Goal: Task Accomplishment & Management: Complete application form

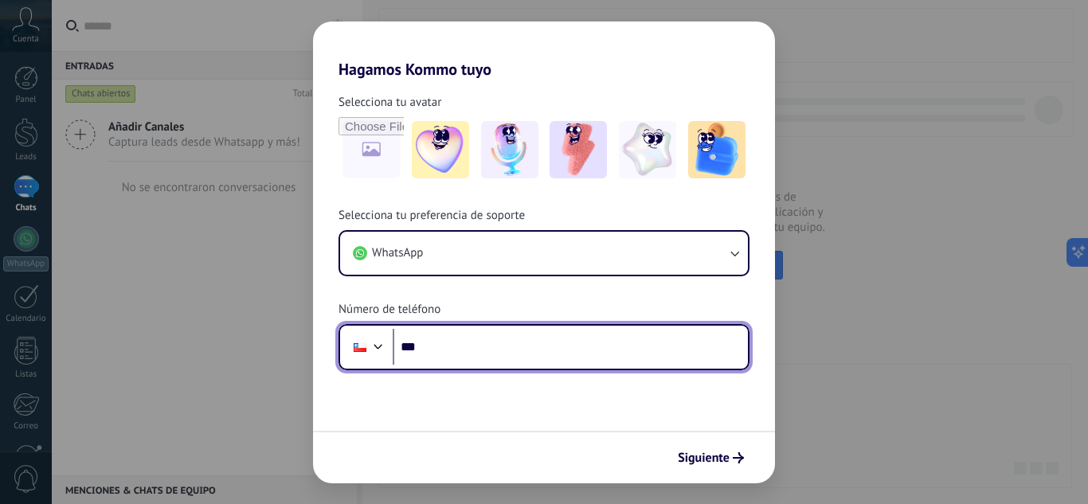
click at [463, 346] on input "***" at bounding box center [569, 347] width 355 height 37
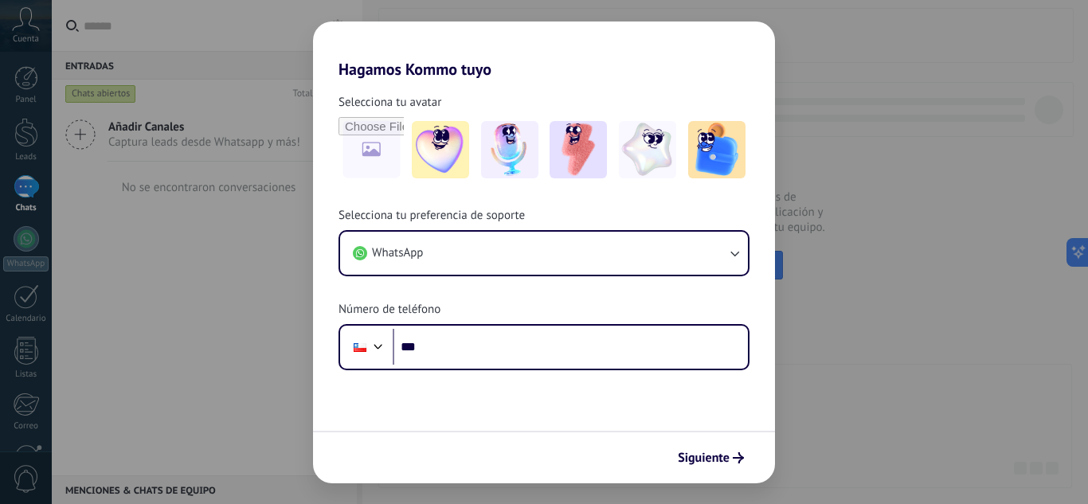
click at [943, 380] on div "Hagamos Kommo tuyo Selecciona tu avatar Selecciona tu preferencia de soporte Wh…" at bounding box center [544, 252] width 1088 height 504
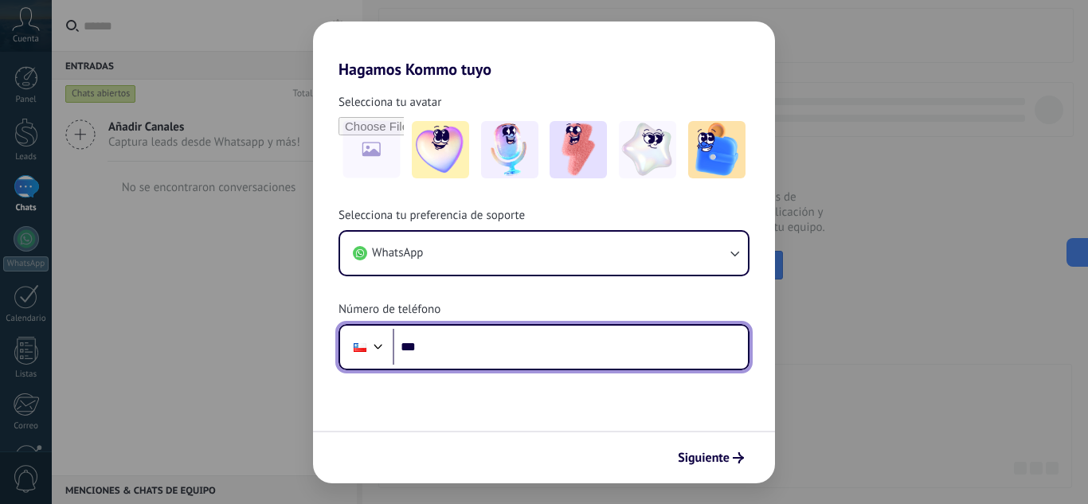
click at [519, 349] on input "***" at bounding box center [569, 347] width 355 height 37
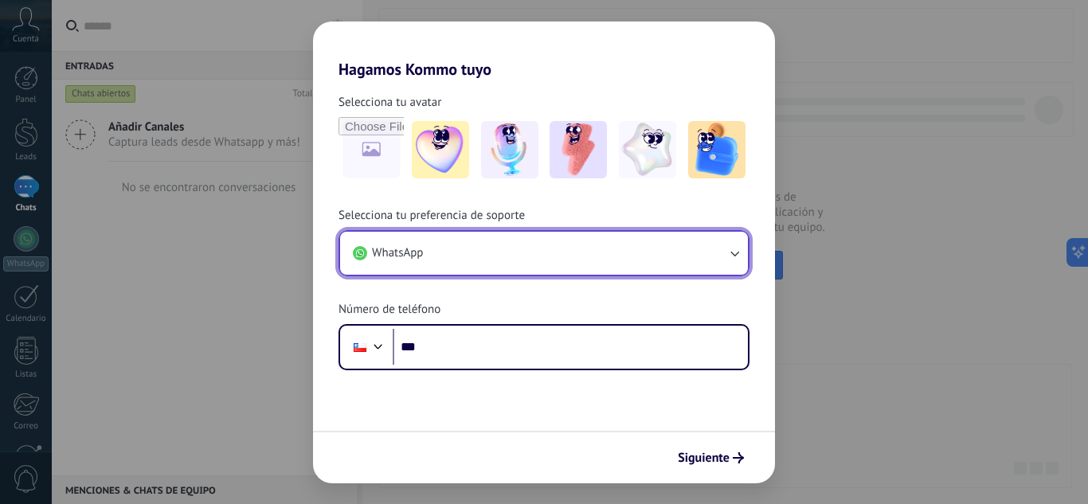
click at [518, 256] on button "WhatsApp" at bounding box center [544, 253] width 408 height 43
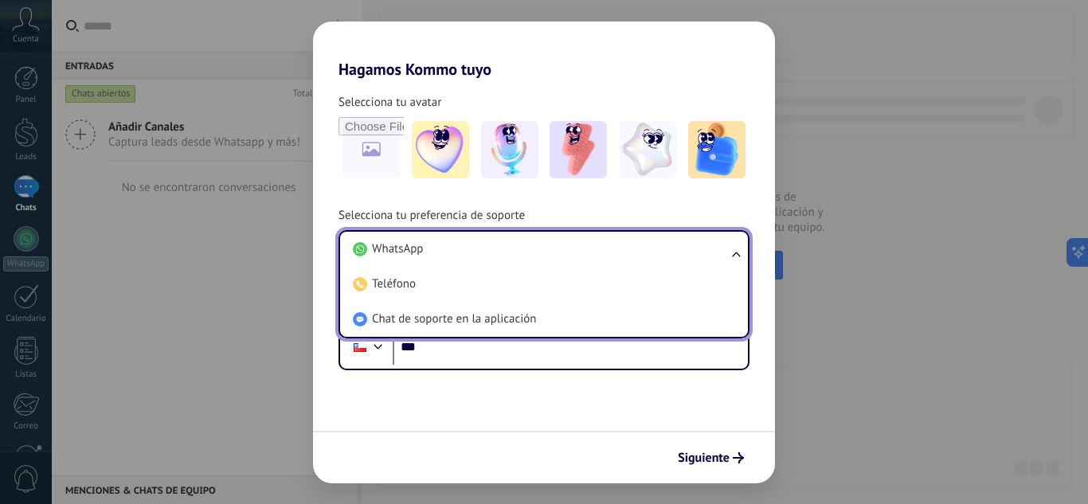
click at [498, 372] on form "Selecciona tu avatar Selecciona tu preferencia de soporte WhatsApp WhatsApp Tel…" at bounding box center [544, 281] width 462 height 404
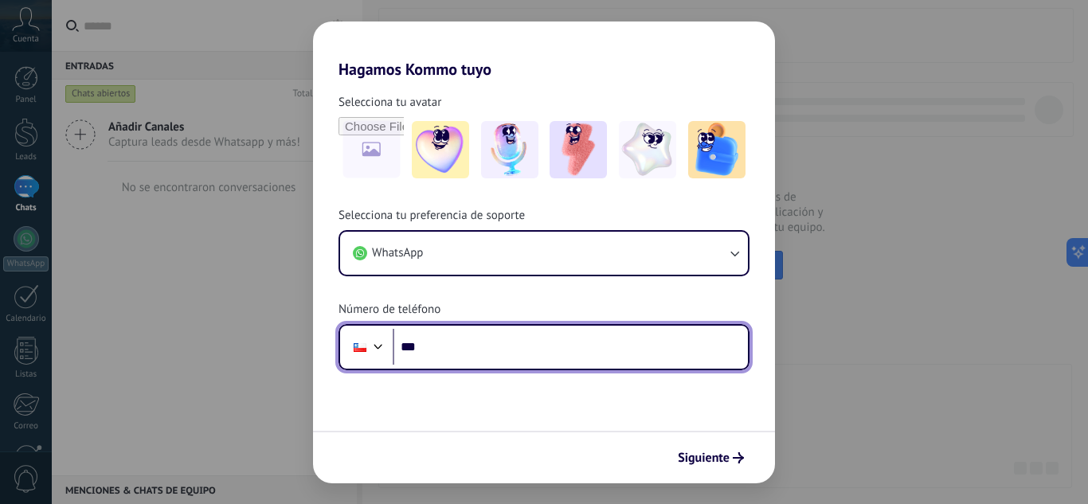
click at [498, 338] on input "***" at bounding box center [569, 347] width 355 height 37
type input "**********"
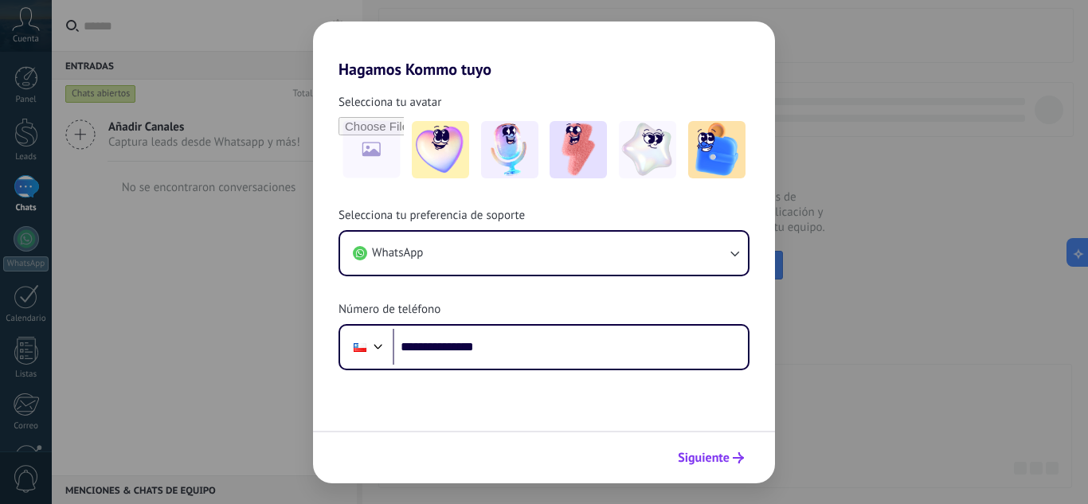
click at [724, 454] on span "Siguiente" at bounding box center [704, 457] width 52 height 11
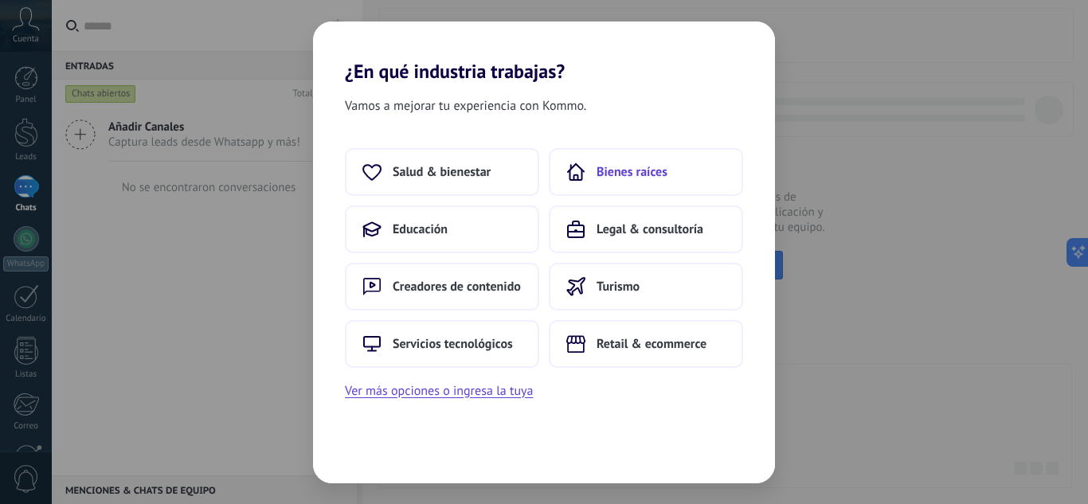
click at [651, 174] on span "Bienes raíces" at bounding box center [631, 172] width 71 height 16
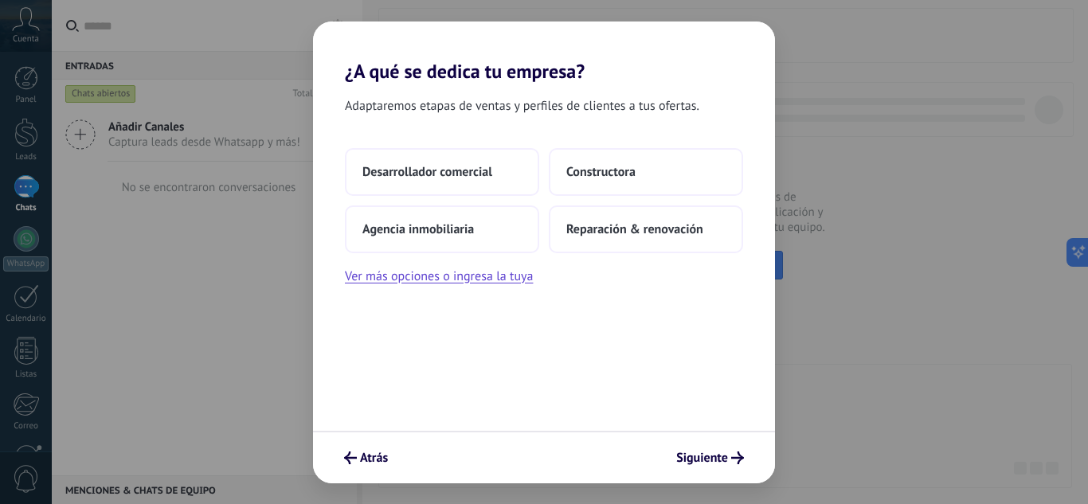
click at [327, 470] on div "Atrás Siguiente" at bounding box center [544, 457] width 462 height 53
click at [379, 454] on span "Atrás" at bounding box center [374, 457] width 28 height 11
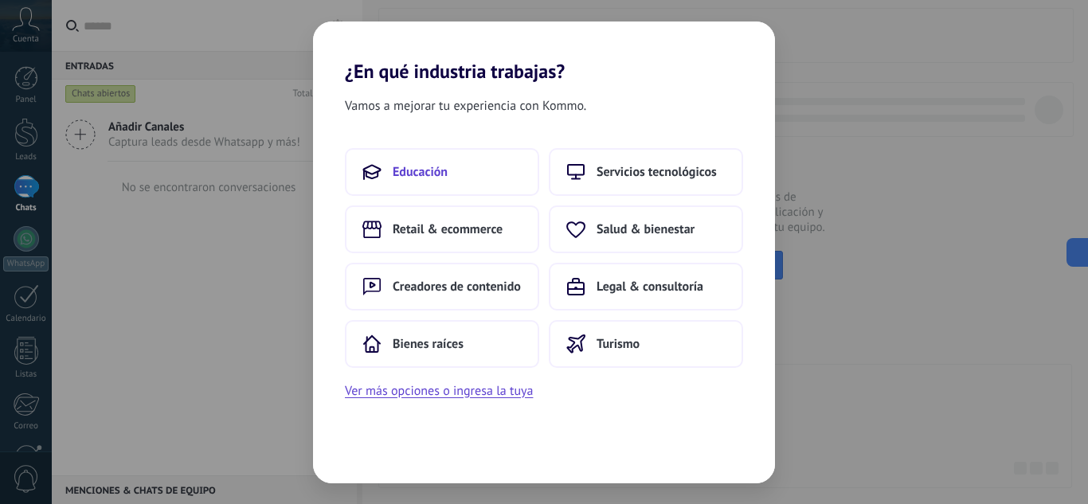
click at [494, 170] on button "Educación" at bounding box center [442, 172] width 194 height 48
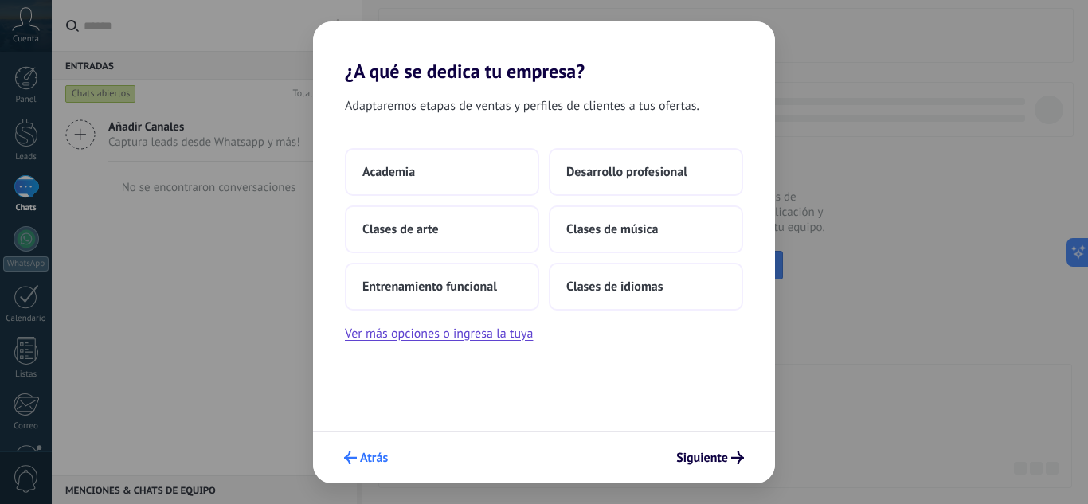
click at [337, 471] on div "Atrás Siguiente" at bounding box center [544, 457] width 462 height 53
click at [371, 463] on span "Atrás" at bounding box center [374, 457] width 28 height 11
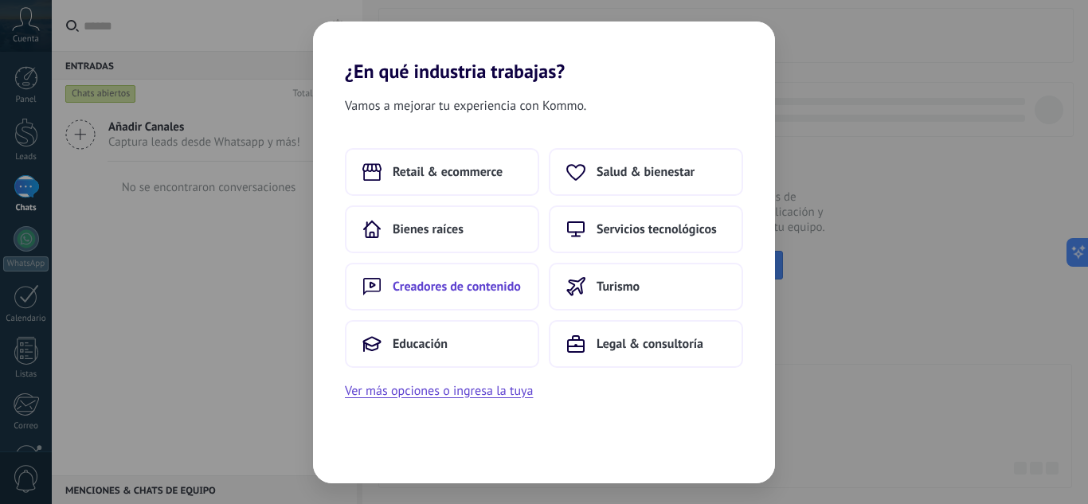
click at [451, 279] on span "Creadores de contenido" at bounding box center [456, 287] width 128 height 16
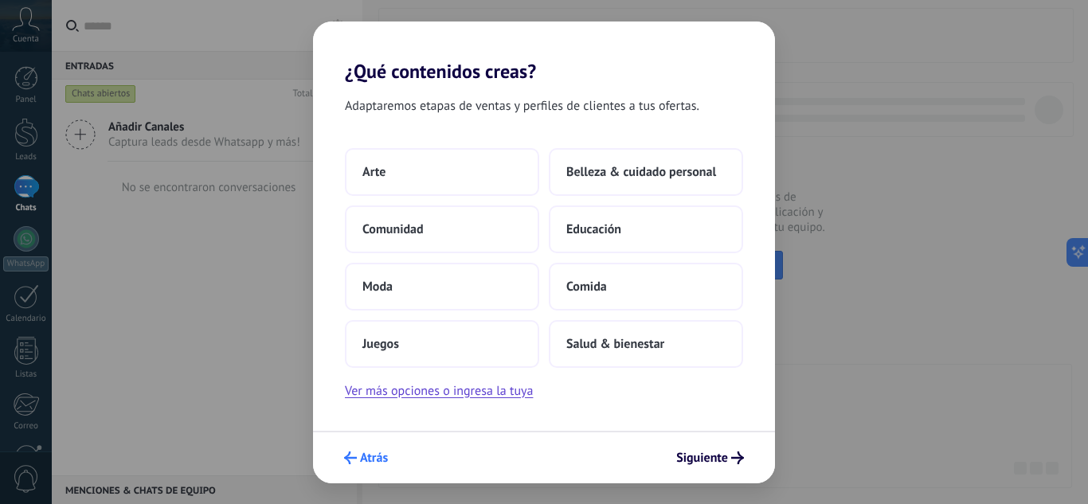
click at [350, 456] on icon "submit" at bounding box center [350, 457] width 13 height 13
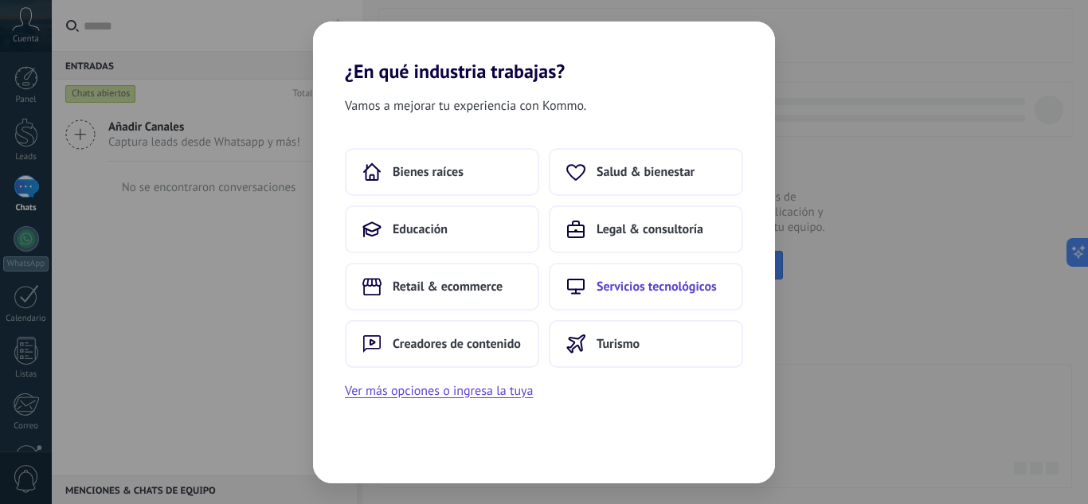
click at [713, 285] on span "Servicios tecnológicos" at bounding box center [656, 287] width 120 height 16
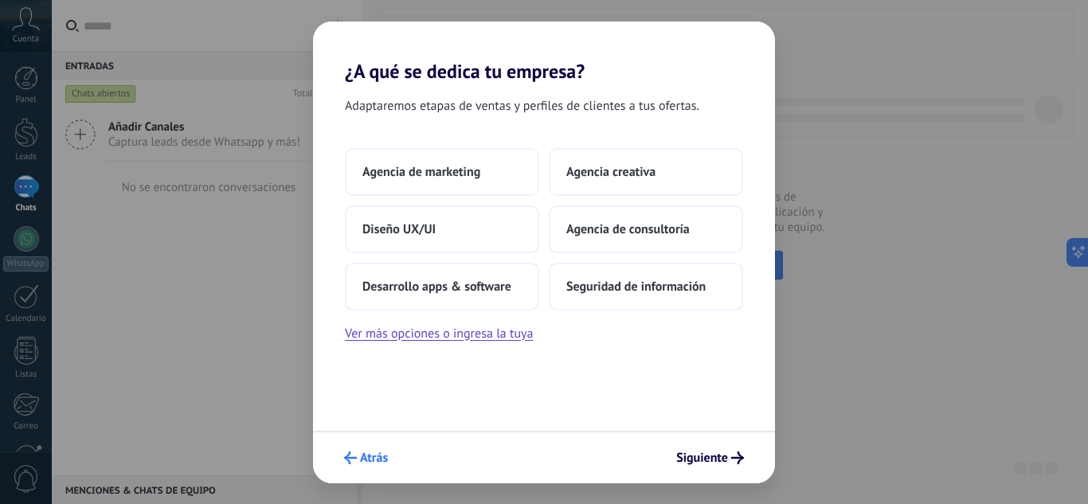
drag, startPoint x: 328, startPoint y: 467, endPoint x: 339, endPoint y: 463, distance: 11.6
click at [329, 467] on div "Atrás Siguiente" at bounding box center [544, 457] width 462 height 53
click at [342, 463] on button "Atrás" at bounding box center [366, 457] width 58 height 27
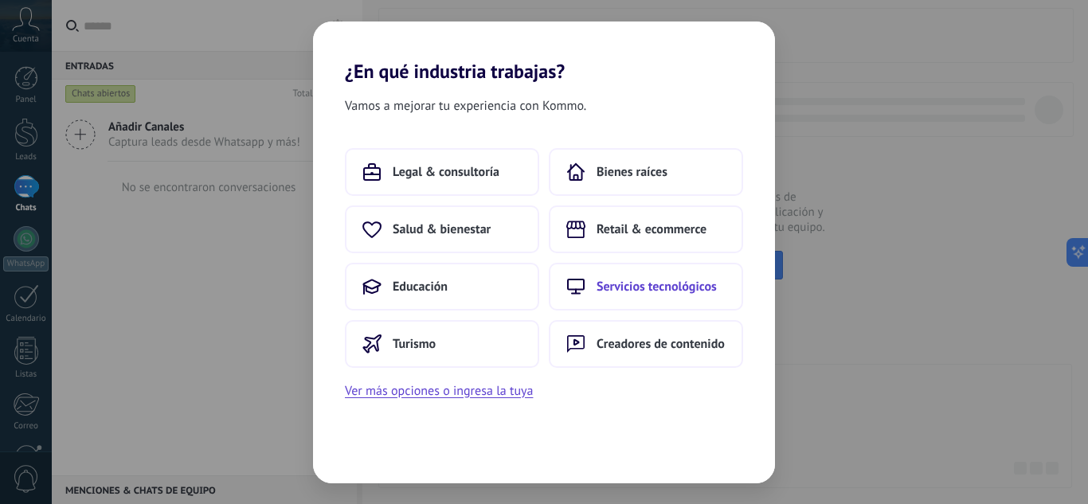
click at [697, 282] on span "Servicios tecnológicos" at bounding box center [656, 287] width 120 height 16
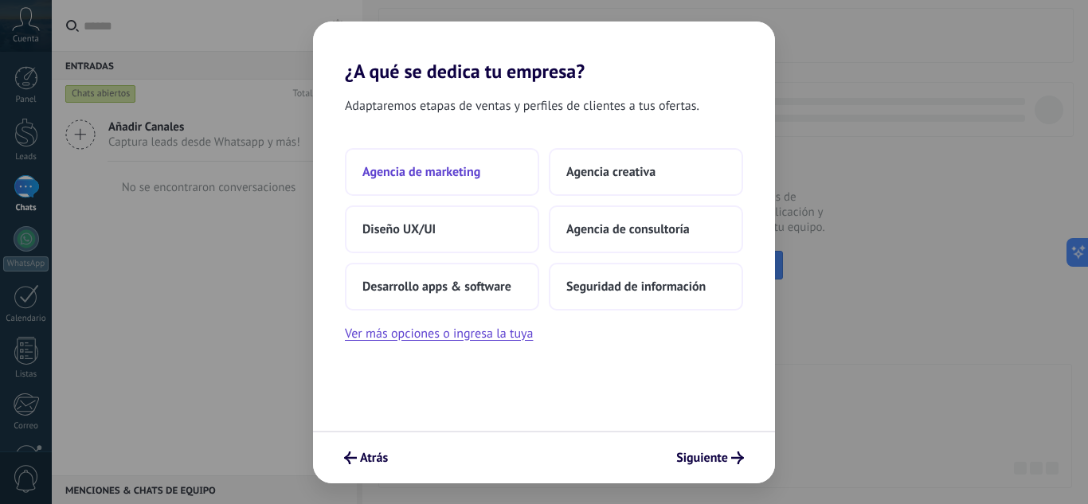
click at [482, 148] on button "Agencia de marketing" at bounding box center [442, 172] width 194 height 48
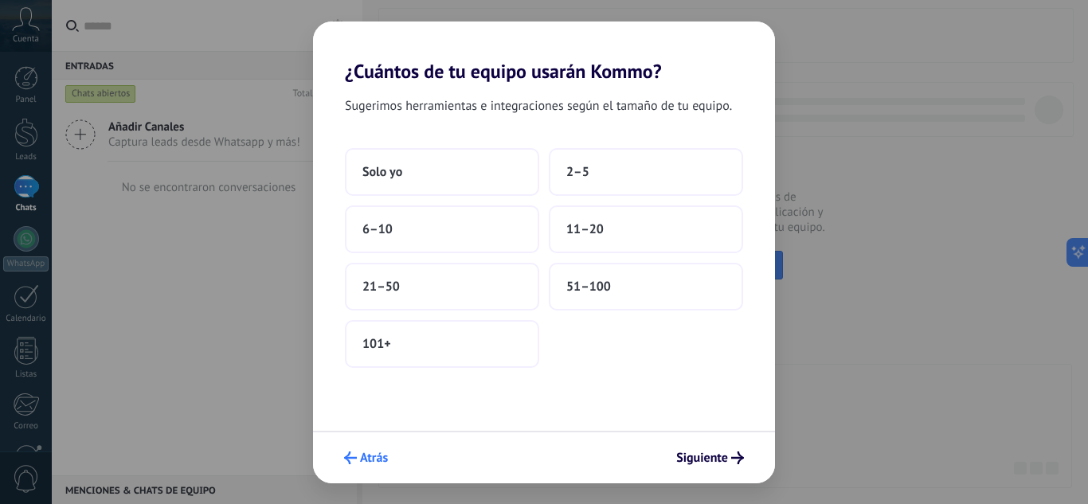
click at [376, 454] on span "Atrás" at bounding box center [374, 457] width 28 height 11
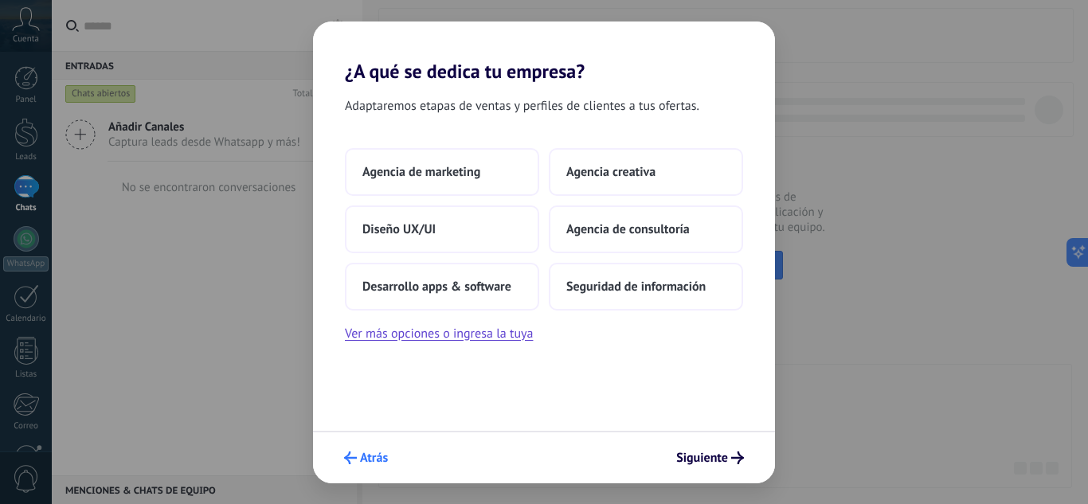
click at [375, 454] on span "Atrás" at bounding box center [374, 457] width 28 height 11
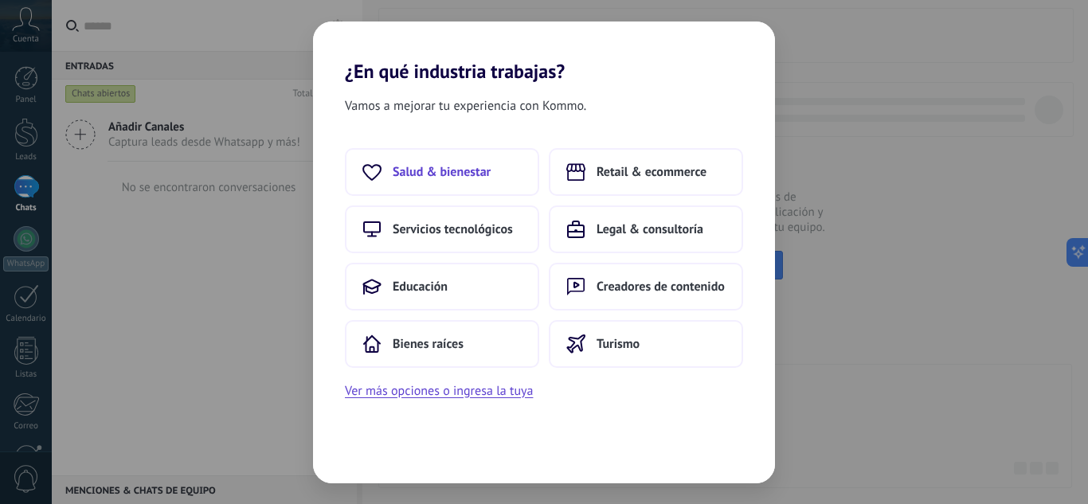
click at [410, 164] on button "Salud & bienestar" at bounding box center [442, 172] width 194 height 48
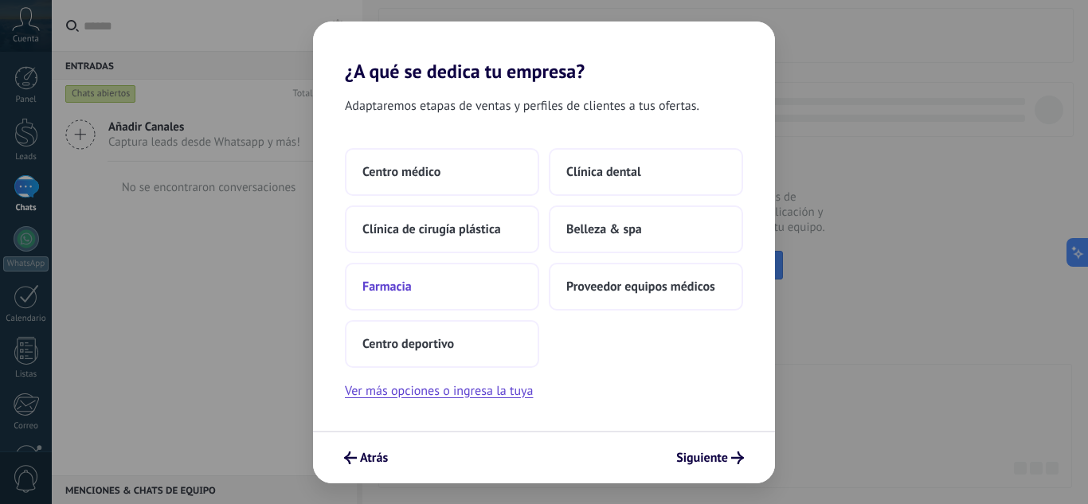
click at [490, 299] on button "Farmacia" at bounding box center [442, 287] width 194 height 48
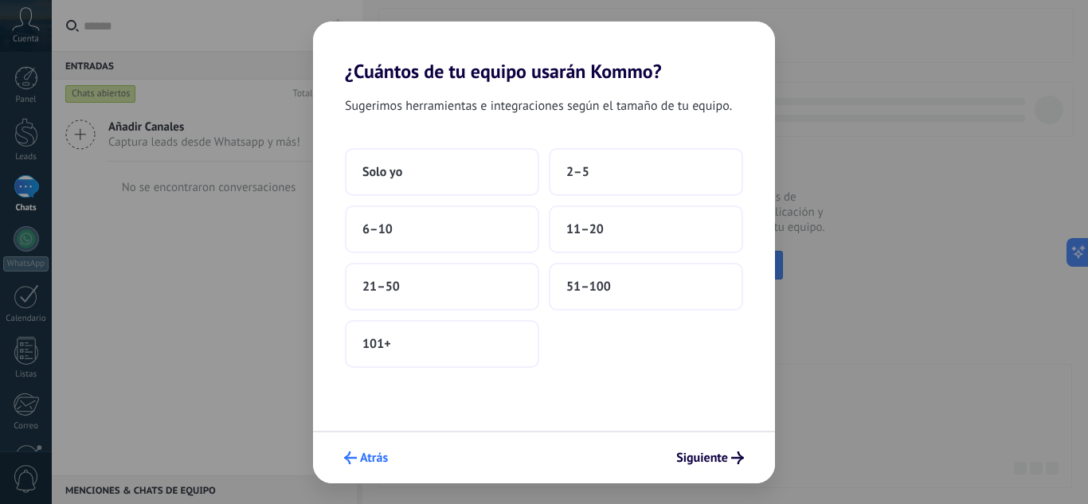
click at [364, 461] on span "Atrás" at bounding box center [374, 457] width 28 height 11
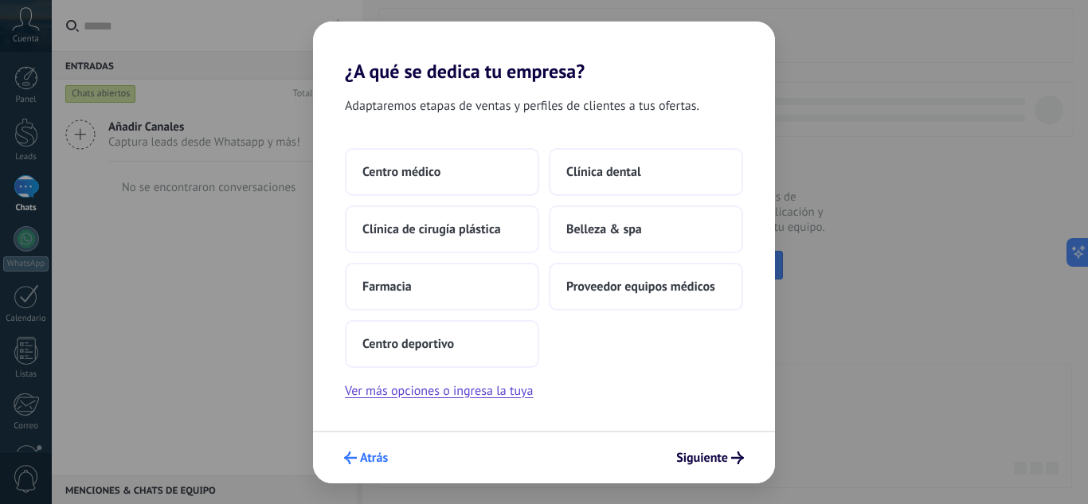
click at [375, 470] on button "Atrás" at bounding box center [366, 457] width 58 height 27
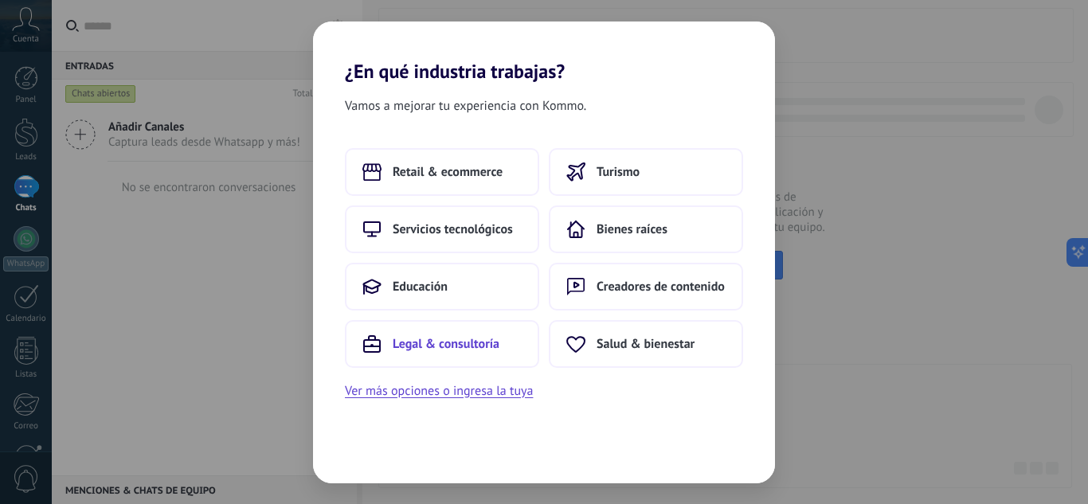
click at [467, 336] on span "Legal & consultoría" at bounding box center [445, 344] width 107 height 16
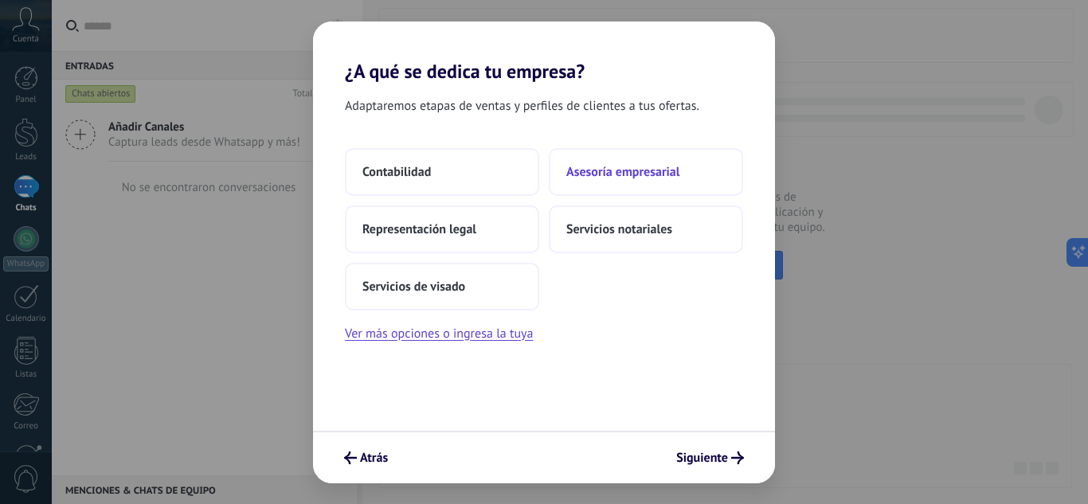
click at [607, 170] on span "Asesoría empresarial" at bounding box center [622, 172] width 113 height 16
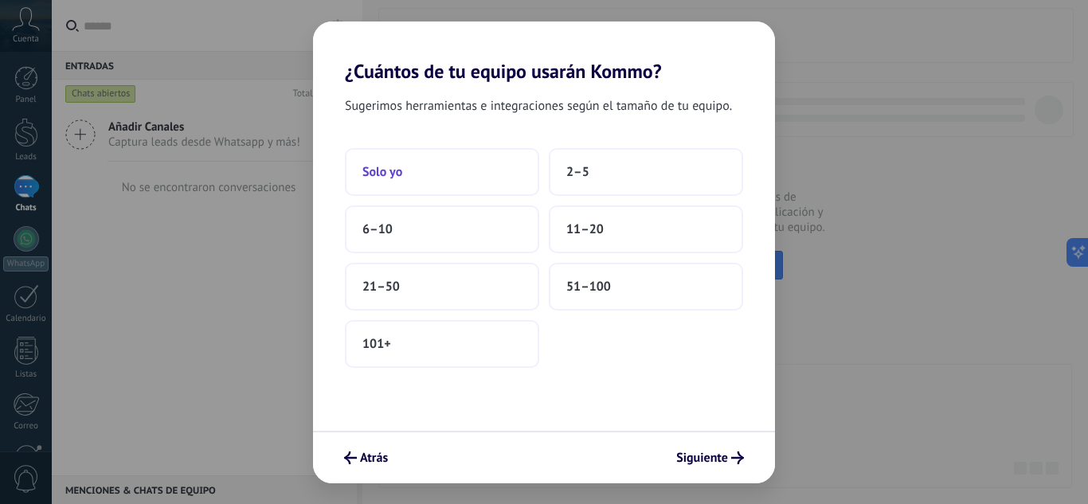
click at [390, 175] on span "Solo yo" at bounding box center [382, 172] width 40 height 16
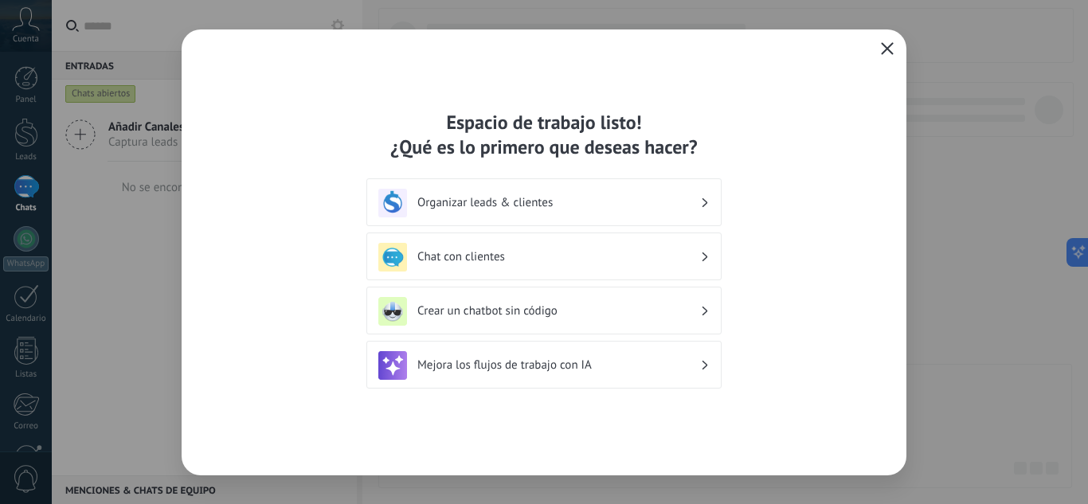
click at [889, 42] on icon "button" at bounding box center [887, 48] width 13 height 13
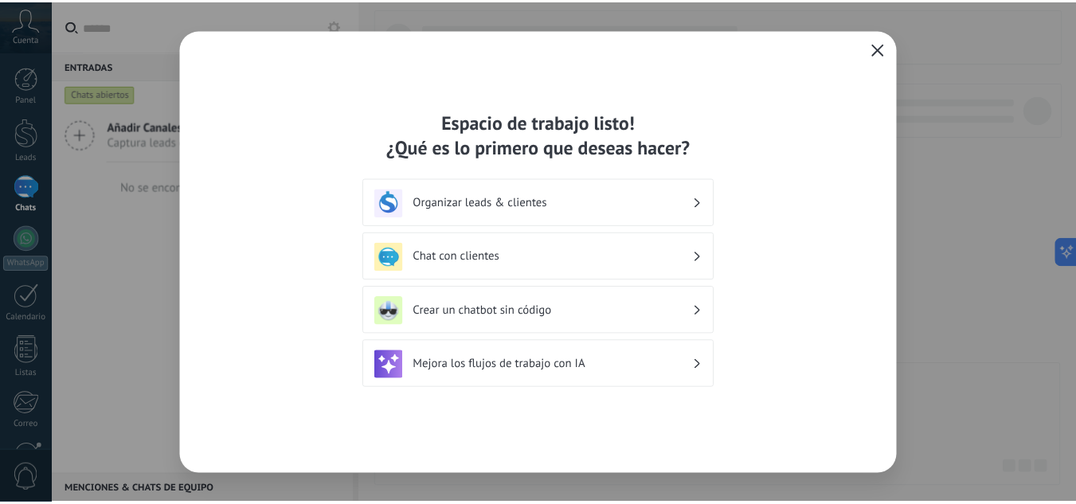
scroll to position [158, 0]
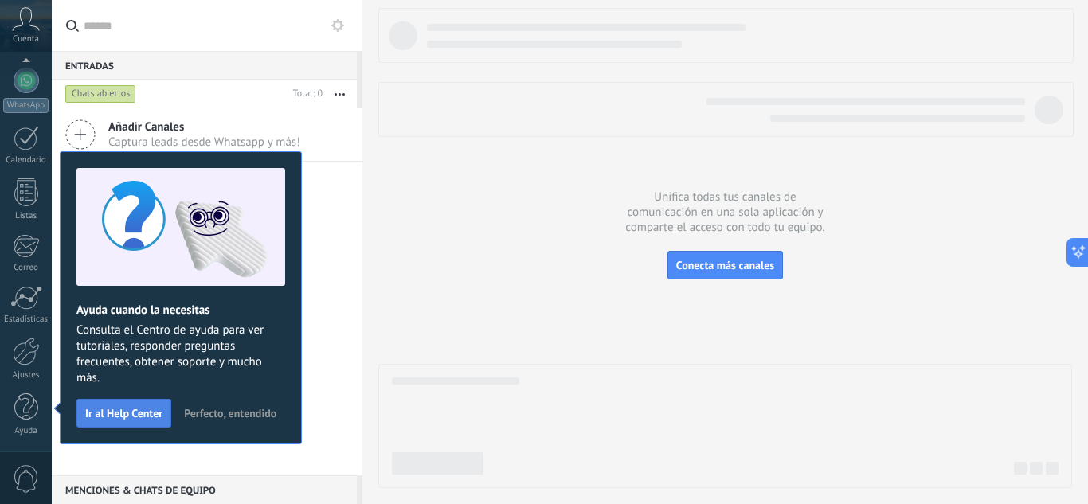
click at [139, 416] on span "Ir al Help Center" at bounding box center [123, 413] width 77 height 11
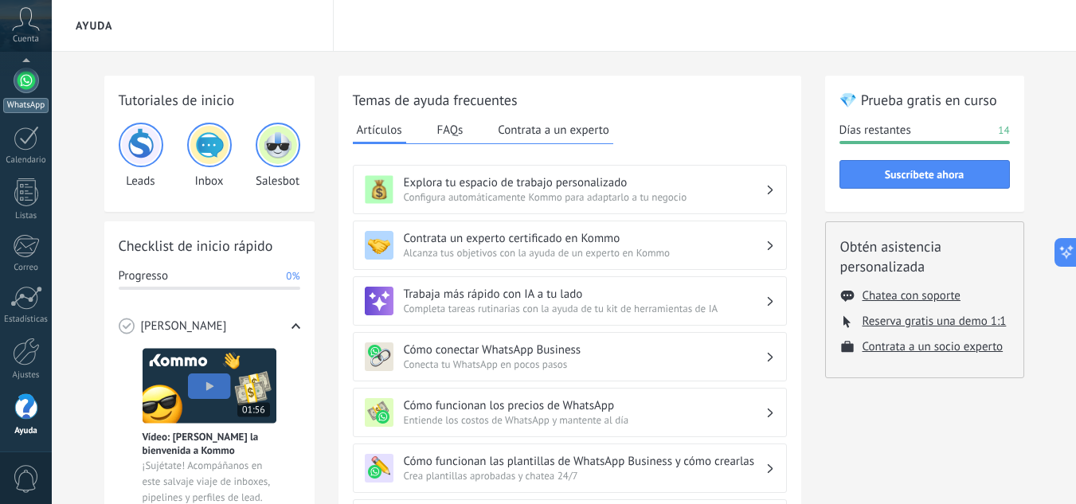
click at [35, 98] on div "WhatsApp" at bounding box center [25, 105] width 45 height 15
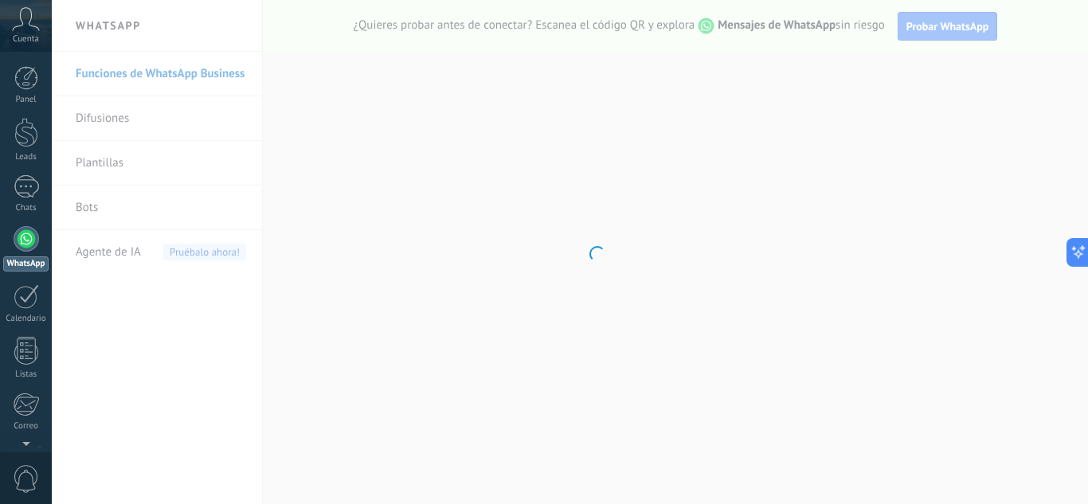
click at [21, 20] on use at bounding box center [26, 18] width 27 height 23
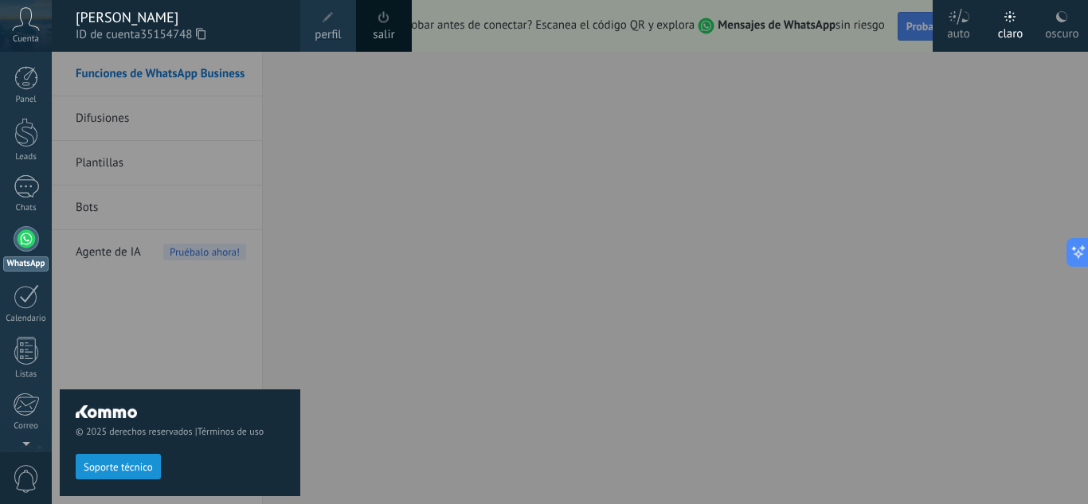
click at [264, 108] on div "© 2025 derechos reservados | Términos de uso Soporte técnico" at bounding box center [180, 278] width 240 height 452
click at [322, 263] on div at bounding box center [596, 252] width 1088 height 504
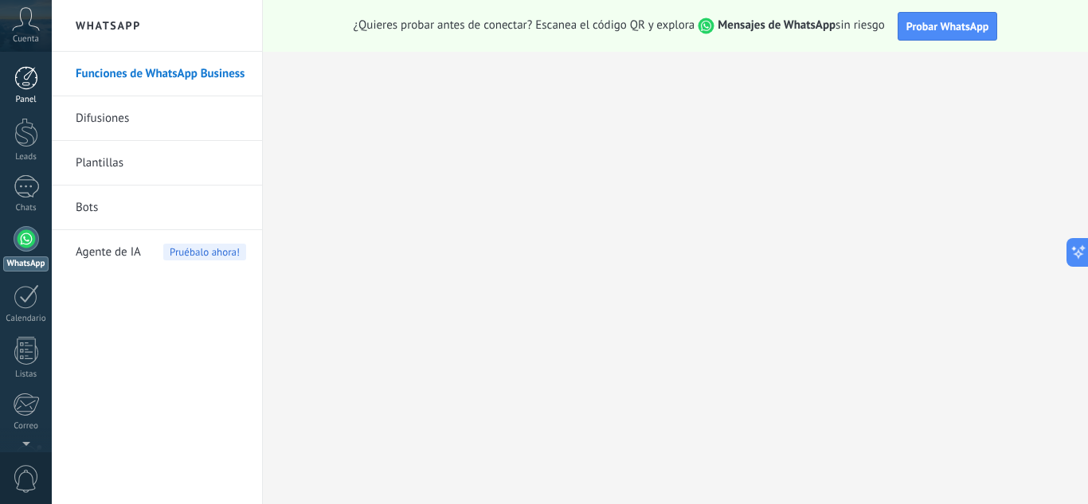
click at [16, 88] on div at bounding box center [26, 78] width 24 height 24
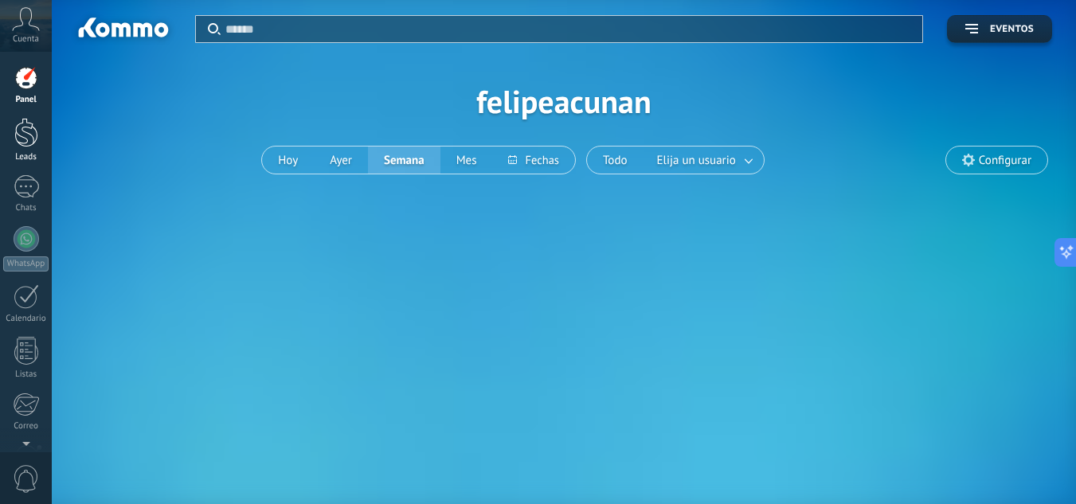
click at [38, 146] on link "Leads" at bounding box center [26, 140] width 52 height 45
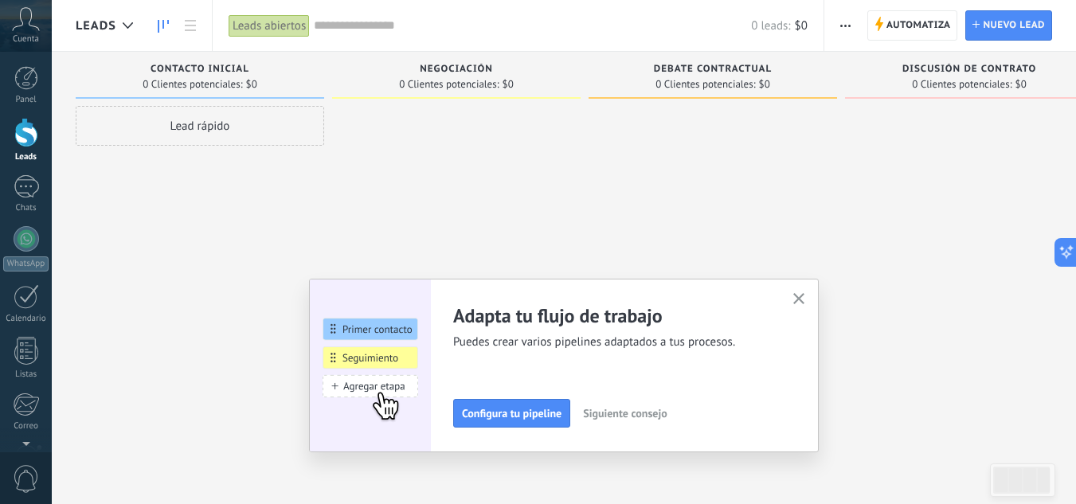
click at [805, 295] on use "button" at bounding box center [799, 299] width 12 height 12
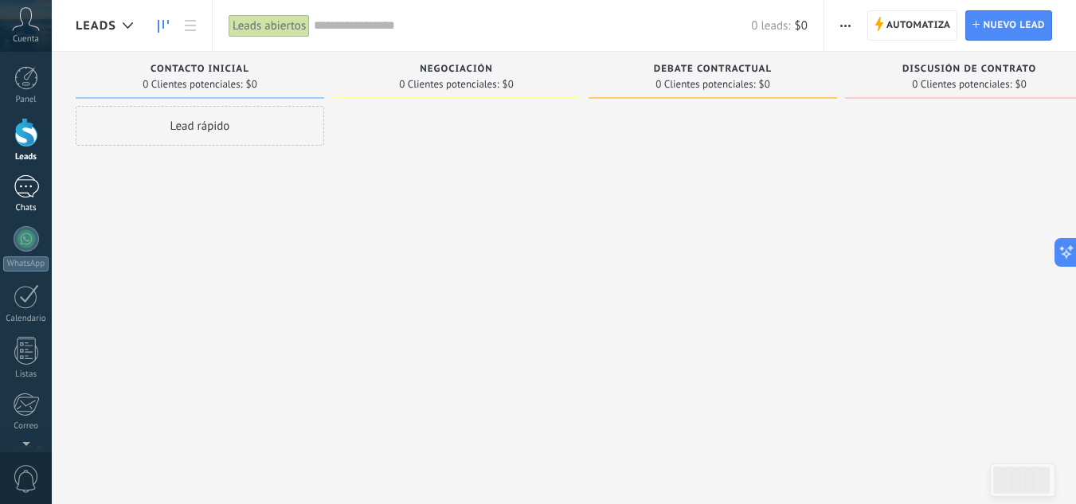
click at [18, 183] on div at bounding box center [26, 186] width 25 height 23
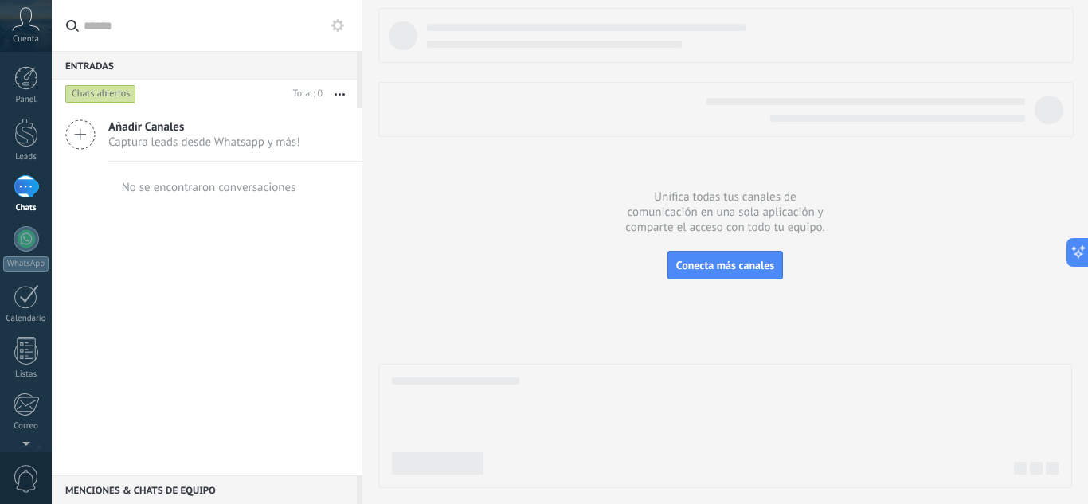
click at [37, 333] on div "Panel Leads Chats WhatsApp Clientes" at bounding box center [26, 338] width 52 height 545
click at [37, 340] on div at bounding box center [26, 351] width 24 height 28
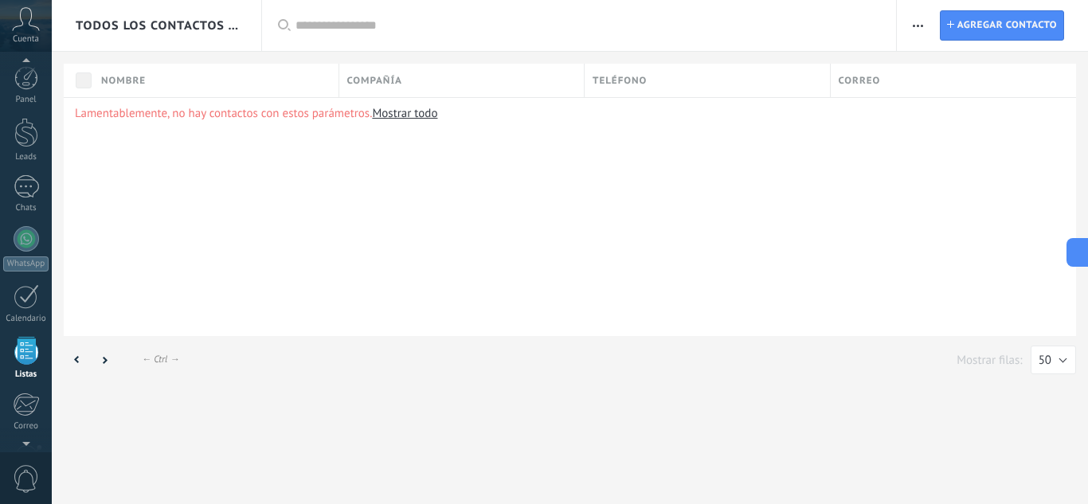
scroll to position [99, 0]
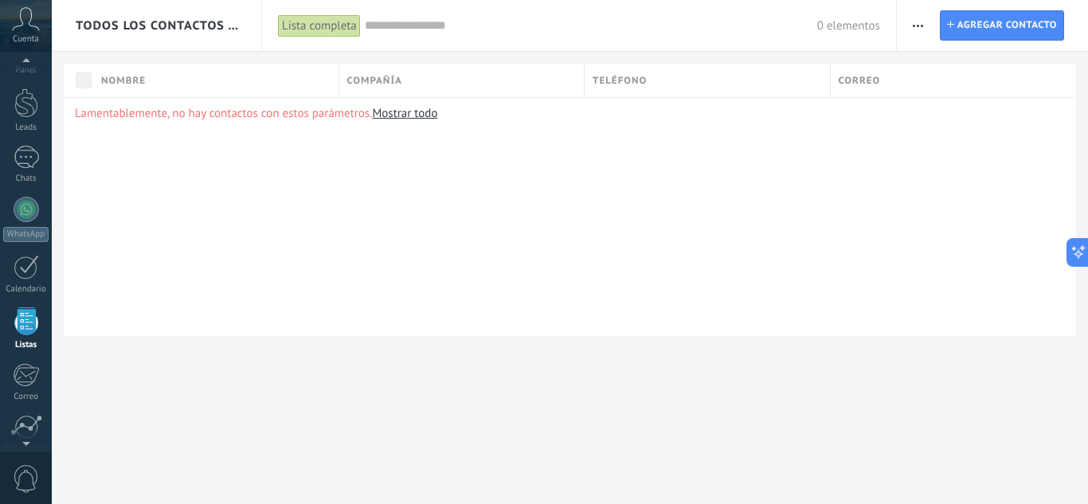
click at [26, 25] on icon at bounding box center [26, 19] width 28 height 24
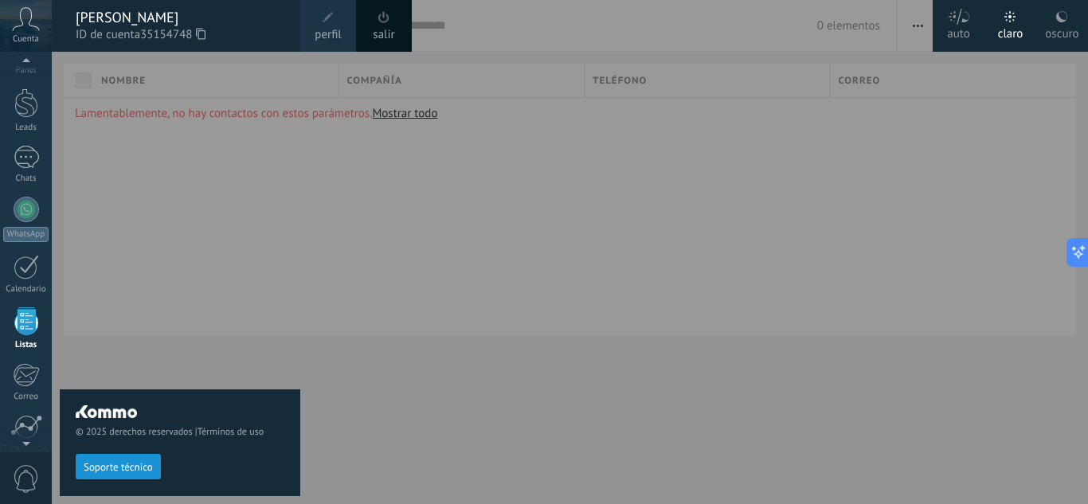
scroll to position [27, 0]
drag, startPoint x: 206, startPoint y: 203, endPoint x: 199, endPoint y: 182, distance: 21.9
click at [209, 203] on div "© 2025 derechos reservados | Términos de uso Soporte técnico" at bounding box center [180, 278] width 240 height 452
click at [41, 143] on div "Panel Leads Chats WhatsApp Clientes" at bounding box center [26, 311] width 52 height 545
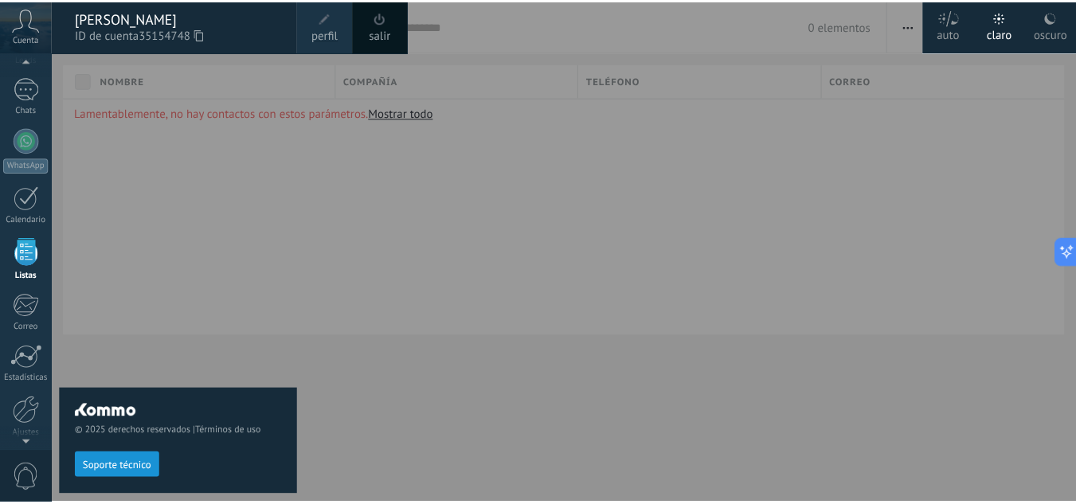
scroll to position [61, 0]
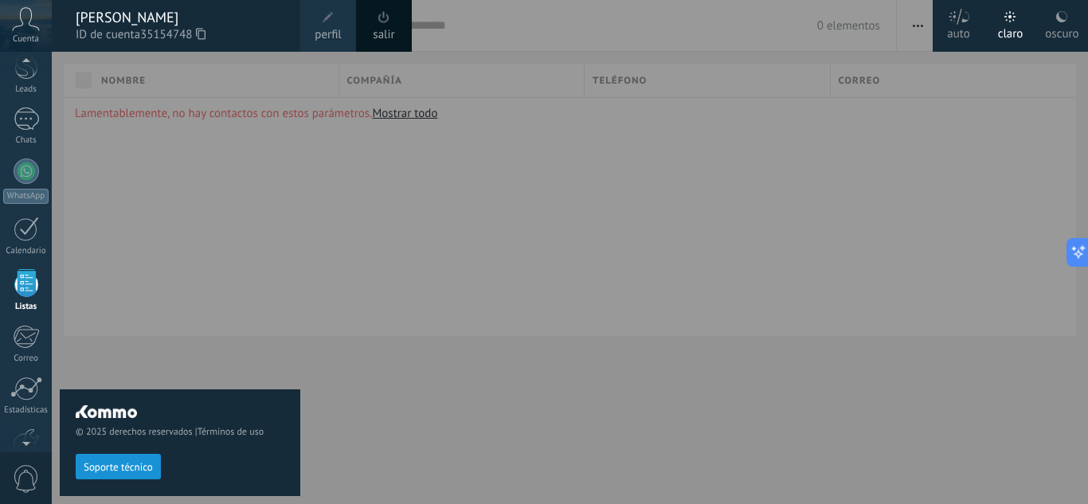
click at [6, 69] on div at bounding box center [26, 64] width 52 height 24
click at [31, 112] on div "Panel Leads Chats WhatsApp Clientes" at bounding box center [26, 278] width 52 height 545
click at [30, 91] on link "Leads" at bounding box center [26, 79] width 52 height 45
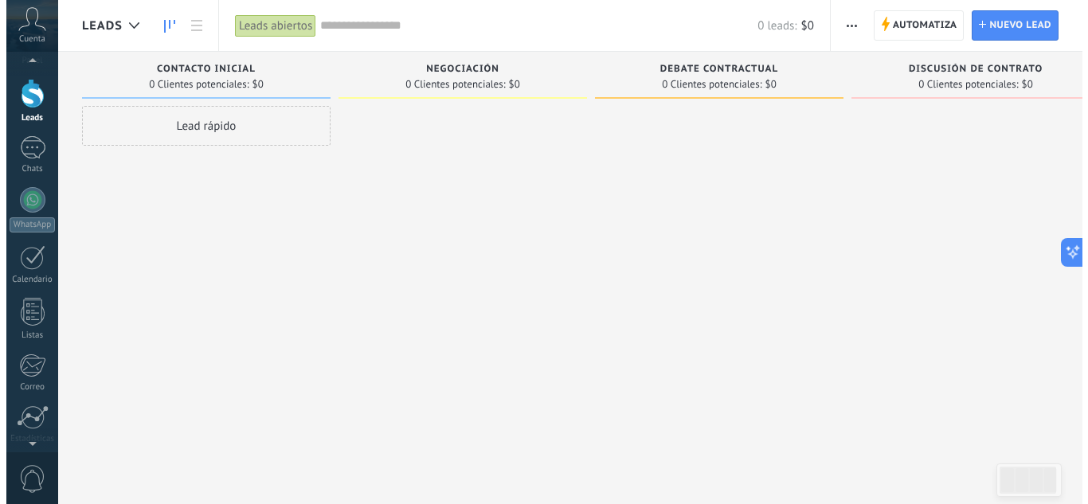
scroll to position [32, 0]
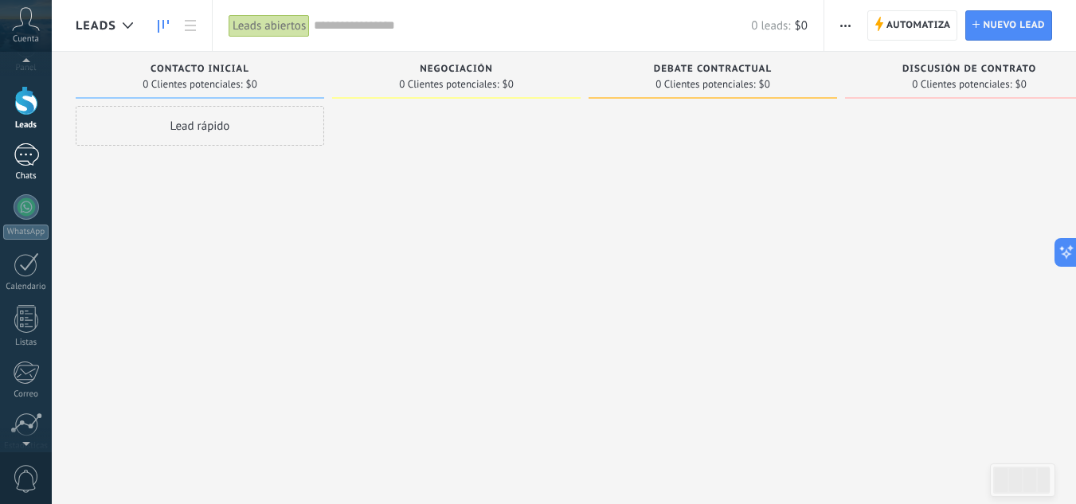
click at [18, 171] on div "Chats" at bounding box center [26, 176] width 46 height 10
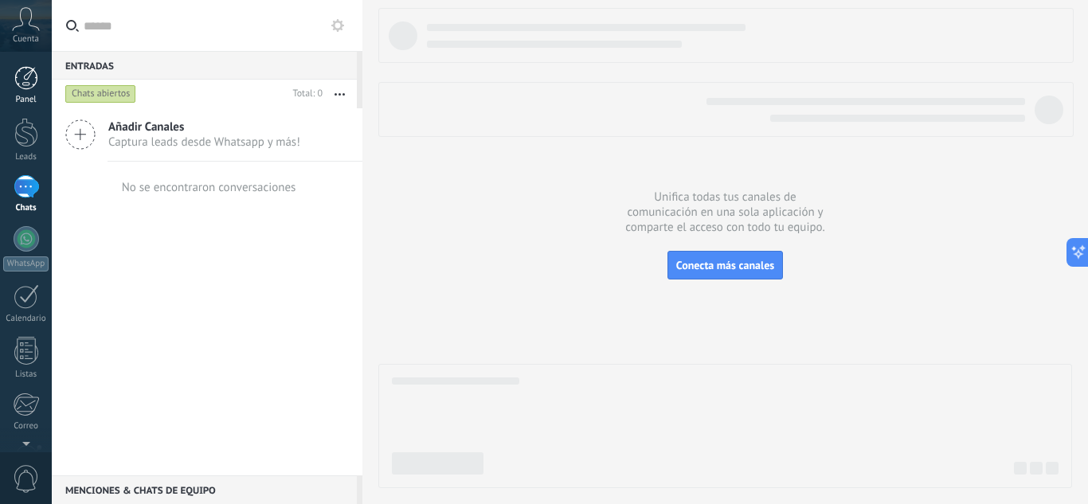
click at [40, 76] on link "Panel" at bounding box center [26, 85] width 52 height 39
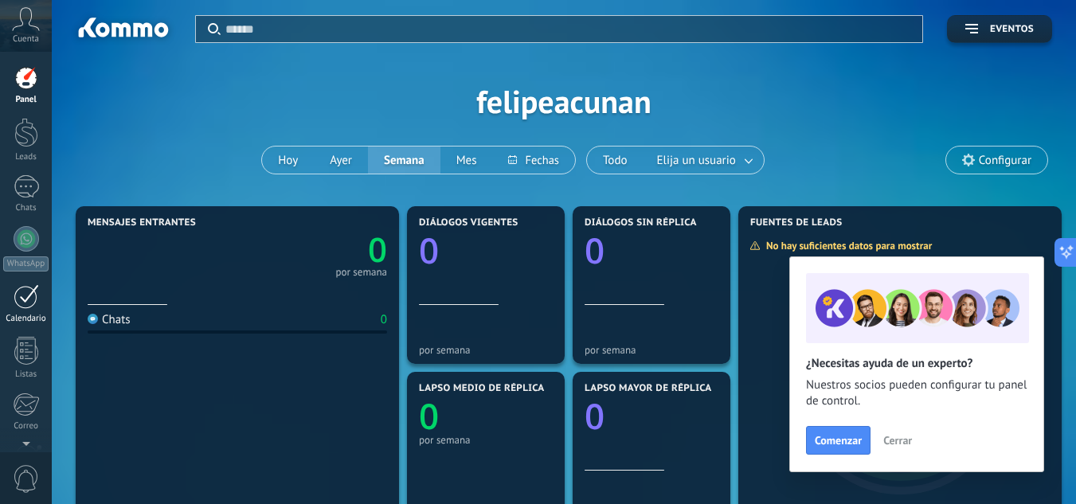
click at [29, 314] on link "Calendario" at bounding box center [26, 304] width 52 height 40
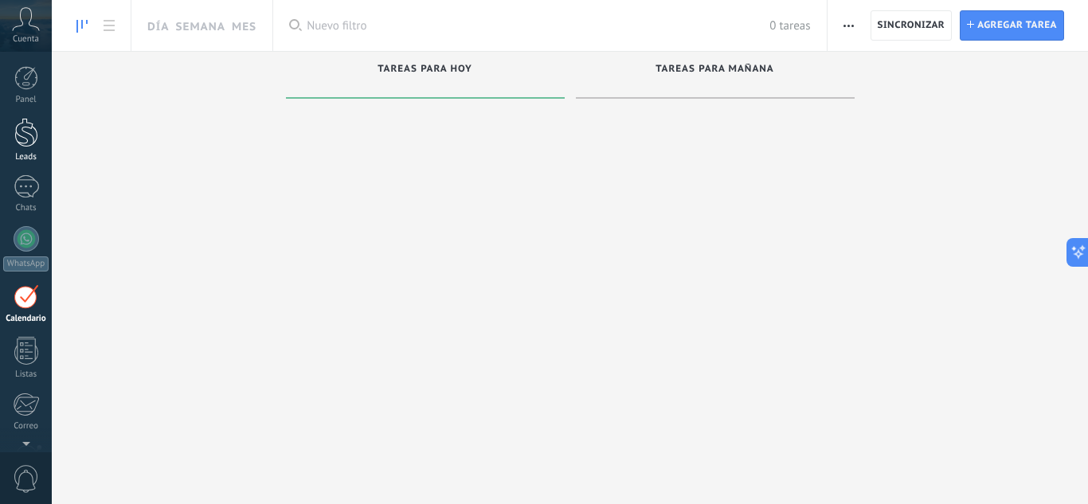
click at [36, 143] on div at bounding box center [26, 132] width 24 height 29
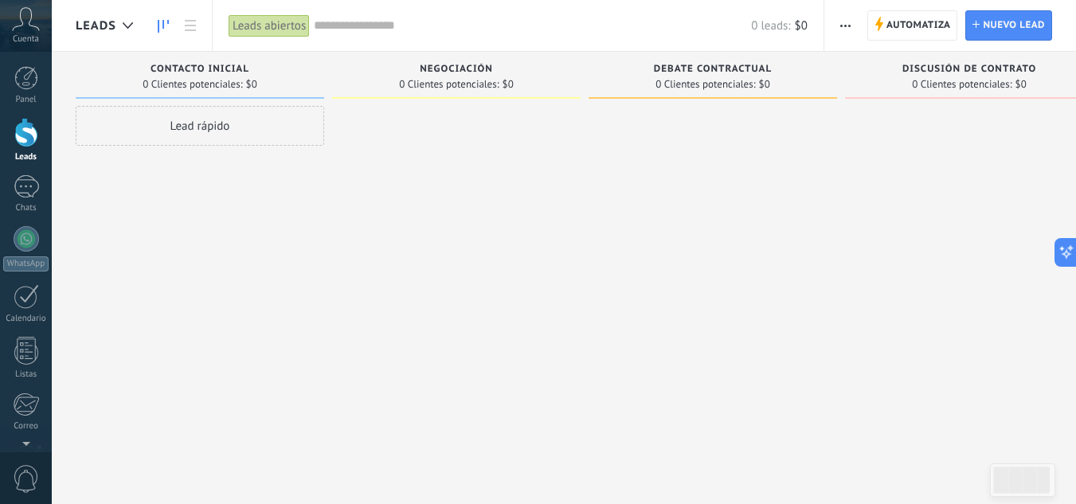
click at [102, 25] on span "Leads" at bounding box center [96, 25] width 41 height 15
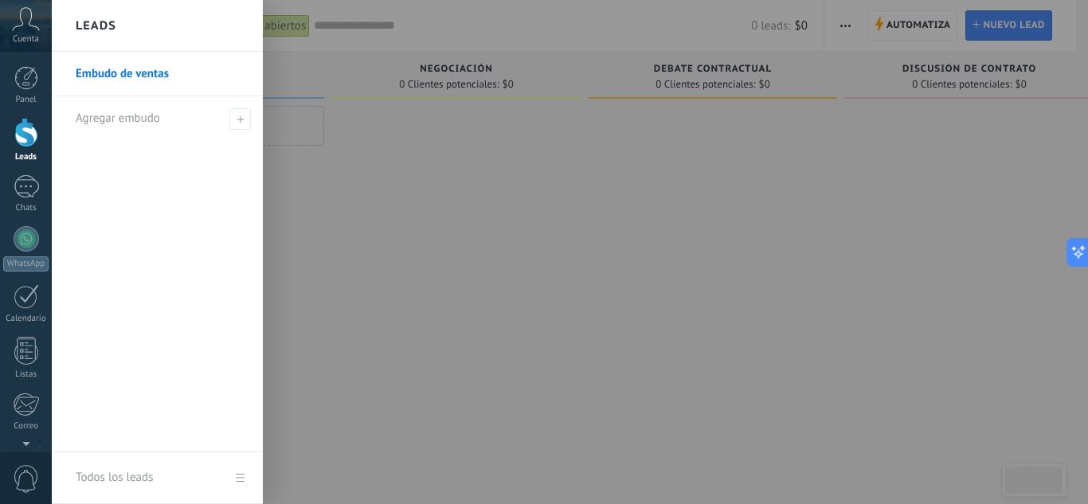
click at [330, 206] on div at bounding box center [596, 252] width 1088 height 504
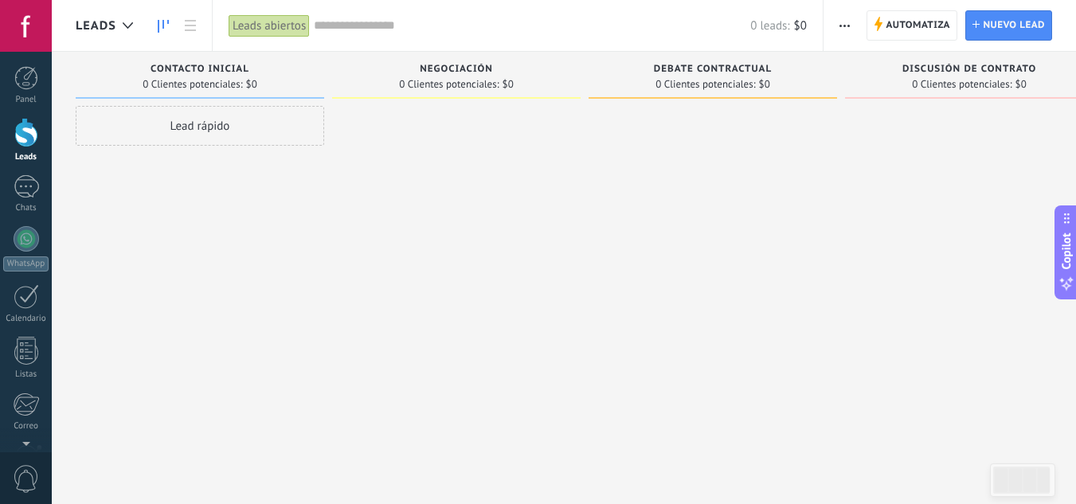
click at [87, 25] on span "Leads" at bounding box center [96, 25] width 41 height 15
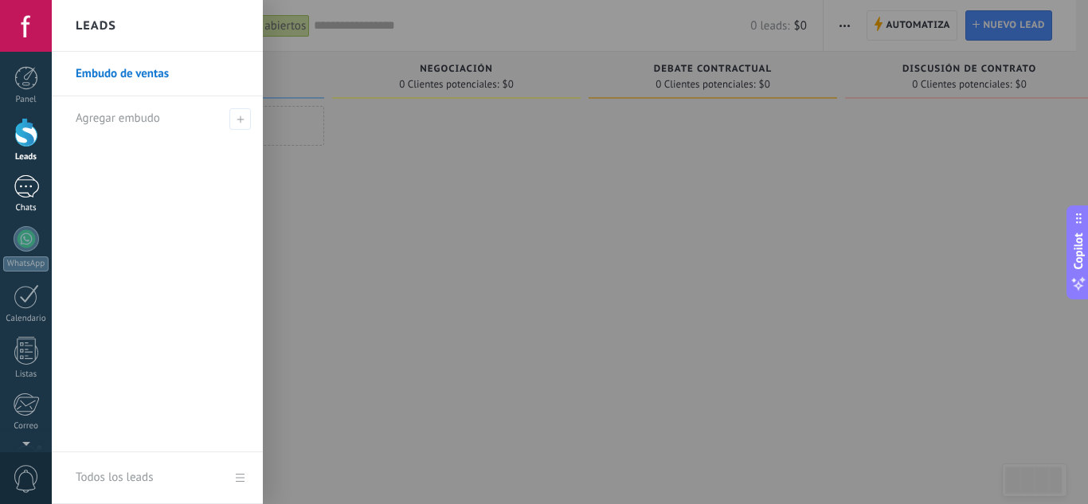
click at [30, 191] on div at bounding box center [26, 186] width 25 height 23
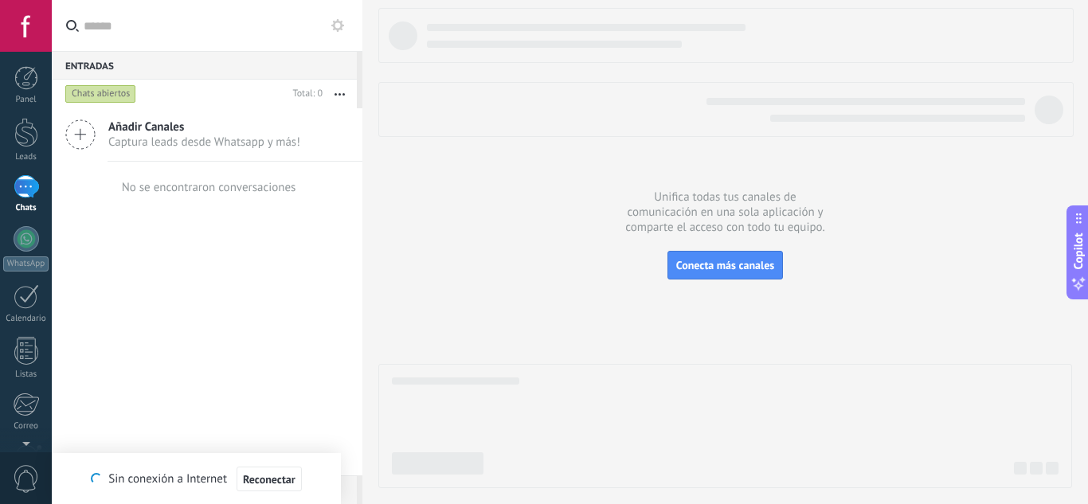
click at [0, 175] on link "Chats" at bounding box center [26, 194] width 52 height 38
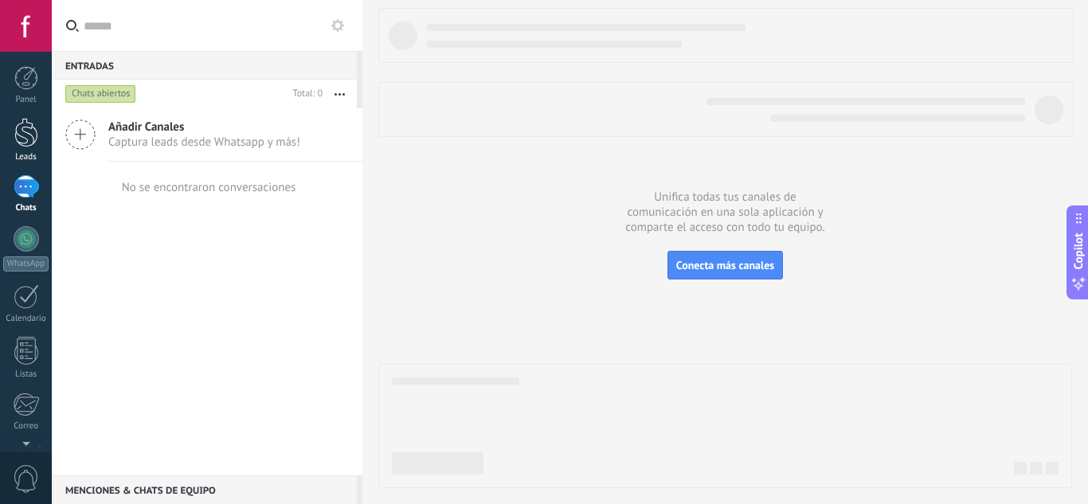
click at [41, 133] on link "Leads" at bounding box center [26, 140] width 52 height 45
